Goal: Task Accomplishment & Management: Use online tool/utility

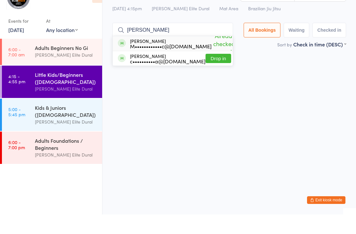
type input "[PERSON_NAME]"
click at [309, 70] on div "You're the first one here! Search above to check in." at bounding box center [228, 76] width 245 height 13
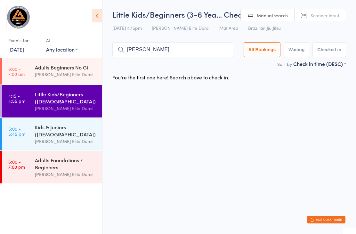
click at [53, 69] on div "Adults Beginners No Gi" at bounding box center [66, 67] width 62 height 7
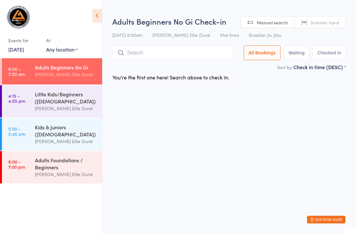
click at [55, 100] on div "Little Kids/Beginners ([DEMOGRAPHIC_DATA])" at bounding box center [66, 97] width 62 height 14
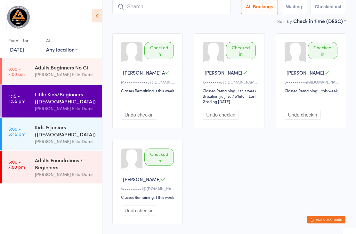
click at [153, 14] on input "search" at bounding box center [171, 6] width 118 height 15
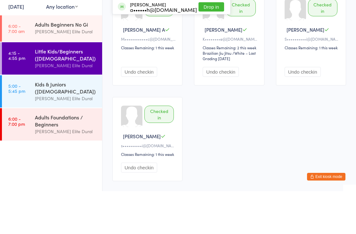
type input "[PERSON_NAME]"
click at [201, 50] on button "Drop in" at bounding box center [211, 49] width 26 height 9
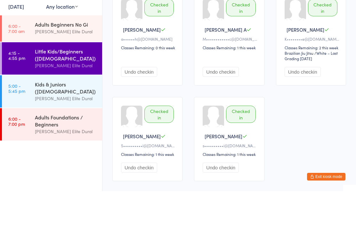
scroll to position [43, 0]
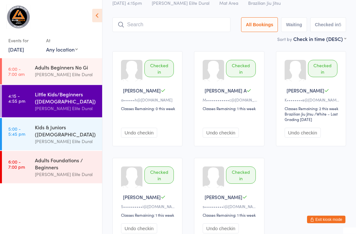
click at [185, 22] on input "search" at bounding box center [171, 25] width 118 height 15
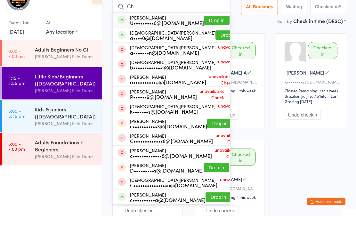
type input "C"
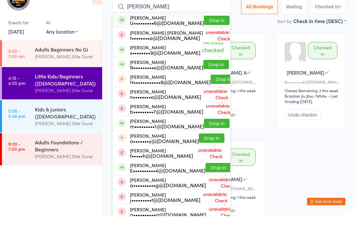
type input "[PERSON_NAME]"
click at [205, 34] on button "Drop in" at bounding box center [217, 38] width 26 height 9
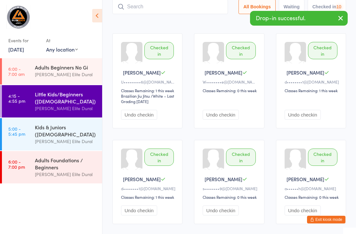
click at [75, 133] on div "Kids & Juniors ([DEMOGRAPHIC_DATA])" at bounding box center [66, 130] width 62 height 14
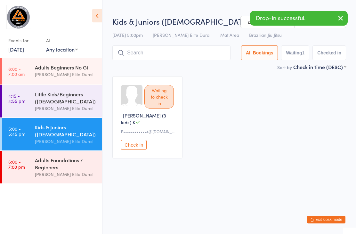
click at [185, 14] on html "You have now entered Kiosk Mode. Members will be able to check themselves in us…" at bounding box center [178, 117] width 356 height 234
click at [181, 54] on input "search" at bounding box center [171, 52] width 118 height 15
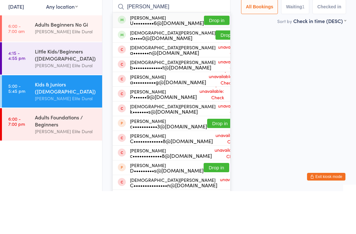
type input "[PERSON_NAME]"
click at [210, 59] on button "Drop in" at bounding box center [217, 63] width 26 height 9
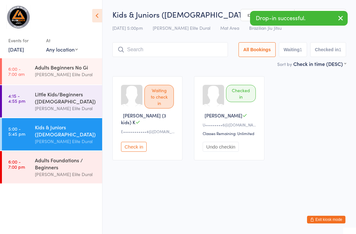
click at [75, 101] on div "Little Kids/Beginners ([DEMOGRAPHIC_DATA])" at bounding box center [66, 97] width 62 height 14
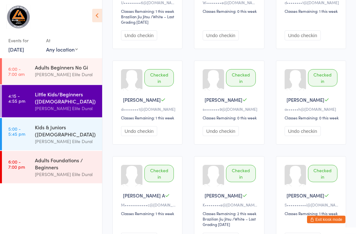
scroll to position [122, 0]
click at [34, 135] on link "5:00 - 5:45 pm Kids & Juniors ([DEMOGRAPHIC_DATA]) [PERSON_NAME] Elite Dural" at bounding box center [52, 134] width 100 height 32
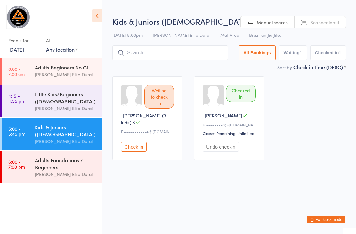
click at [153, 54] on input "search" at bounding box center [169, 52] width 115 height 15
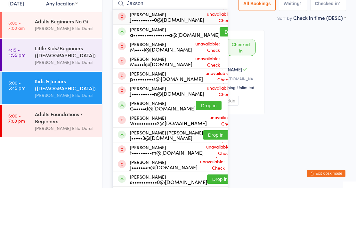
type input "Jaxson"
click at [219, 73] on button "Drop in" at bounding box center [232, 77] width 26 height 9
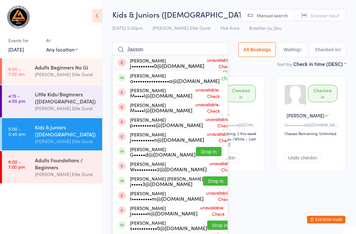
type input "Jaxson"
click at [196, 82] on div "a••••••••••••••••a@[DOMAIN_NAME]" at bounding box center [175, 80] width 90 height 5
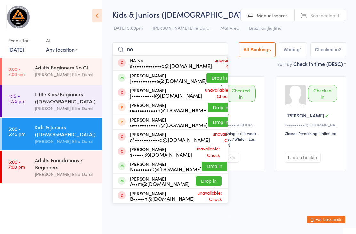
type input "no"
click at [206, 78] on button "Drop in" at bounding box center [219, 77] width 26 height 9
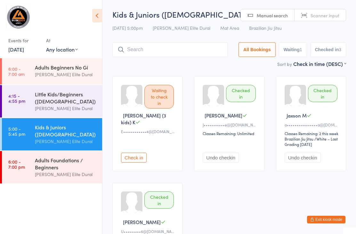
click at [350, 55] on ui-view "Kids & Juniors ([DEMOGRAPHIC_DATA]… Check-in [DATE] 5:00pm [PERSON_NAME] Elite …" at bounding box center [228, 140] width 253 height 263
click at [324, 216] on button "Exit kiosk mode" at bounding box center [326, 220] width 38 height 8
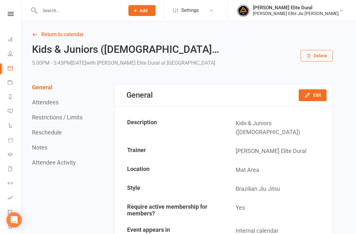
click at [86, 9] on input "text" at bounding box center [79, 10] width 82 height 9
click at [10, 39] on icon at bounding box center [10, 38] width 5 height 5
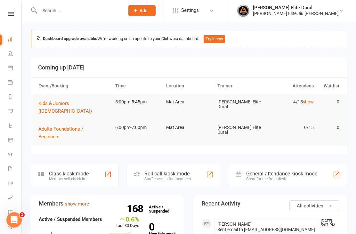
click at [60, 170] on div "Class kiosk mode" at bounding box center [69, 173] width 40 height 6
